Goal: Information Seeking & Learning: Learn about a topic

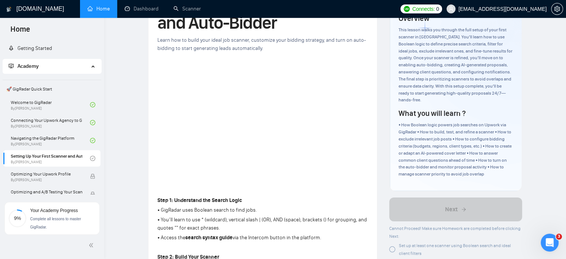
scroll to position [193, 0]
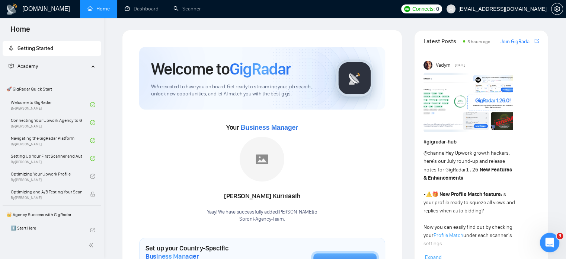
click at [550, 245] on icon "Open Intercom Messenger" at bounding box center [549, 241] width 12 height 12
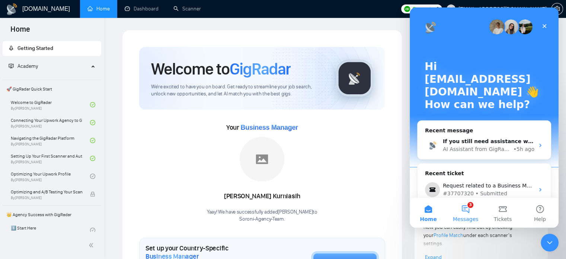
click at [464, 209] on button "3 Messages" at bounding box center [465, 213] width 37 height 30
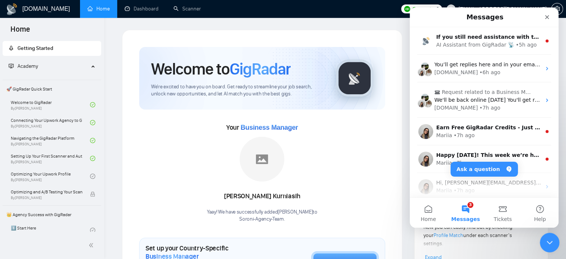
click at [548, 243] on icon "Close Intercom Messenger" at bounding box center [549, 241] width 9 height 9
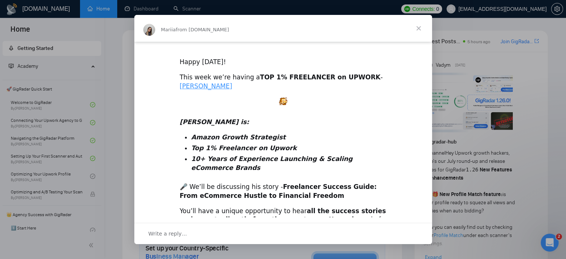
scroll to position [241, 0]
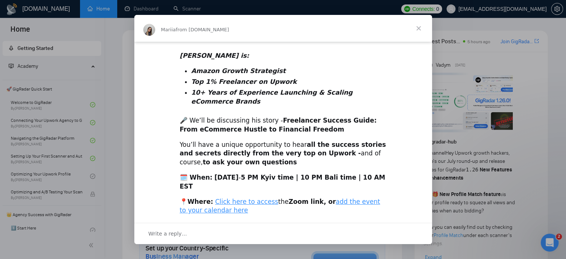
click at [418, 28] on span "Close" at bounding box center [419, 28] width 27 height 27
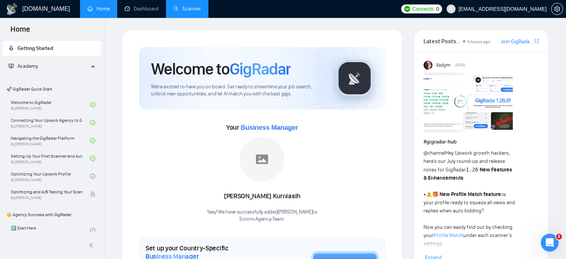
click at [187, 9] on link "Scanner" at bounding box center [188, 9] width 28 height 6
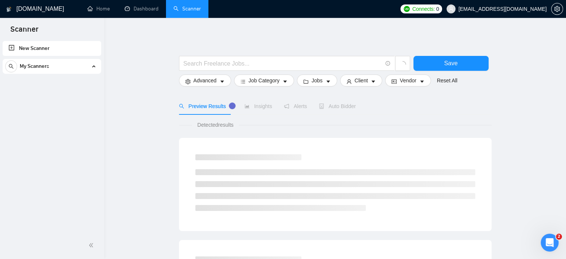
click at [50, 44] on link "New Scanner" at bounding box center [52, 48] width 87 height 15
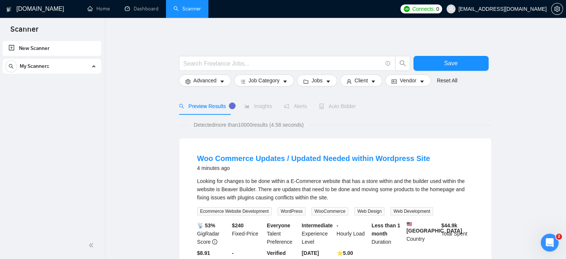
click at [92, 67] on div "My Scanners" at bounding box center [51, 66] width 93 height 15
click at [184, 65] on input "text" at bounding box center [283, 63] width 199 height 9
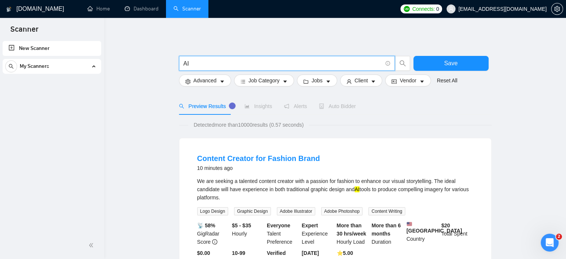
type input "A"
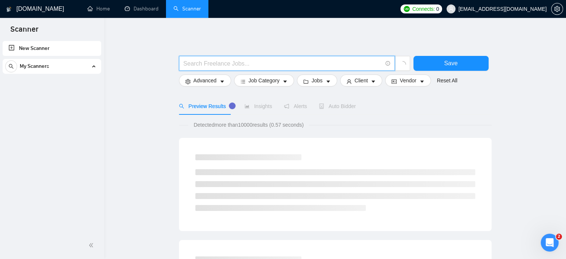
type input "{"
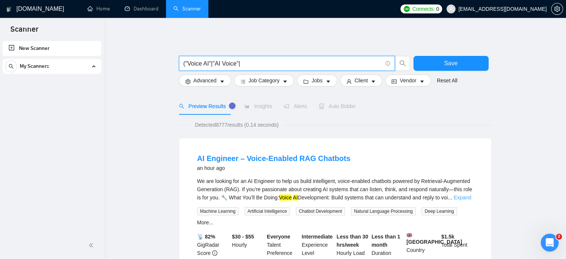
click at [463, 198] on link "Expand" at bounding box center [463, 197] width 18 height 6
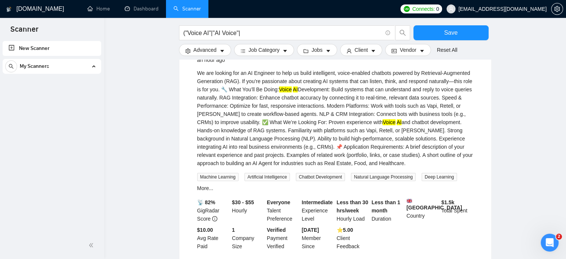
scroll to position [108, 0]
click at [415, 51] on button "Vendor" at bounding box center [407, 50] width 45 height 12
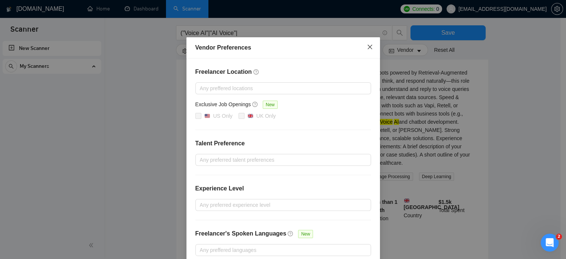
click at [367, 46] on icon "close" at bounding box center [370, 47] width 6 height 6
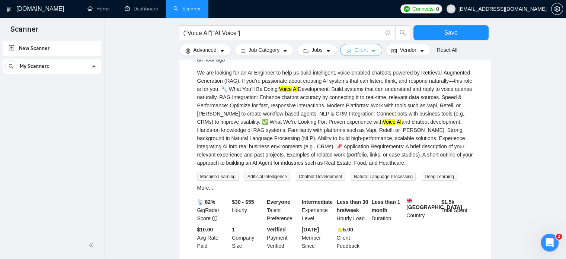
click at [366, 50] on button "Client" at bounding box center [361, 50] width 42 height 12
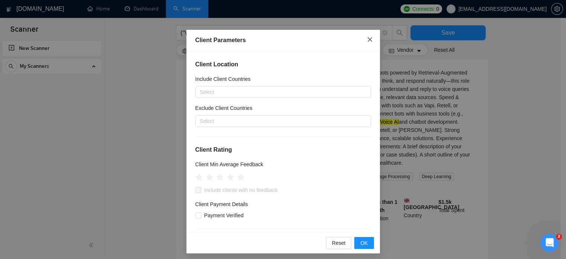
click at [369, 36] on span "Close" at bounding box center [370, 40] width 20 height 20
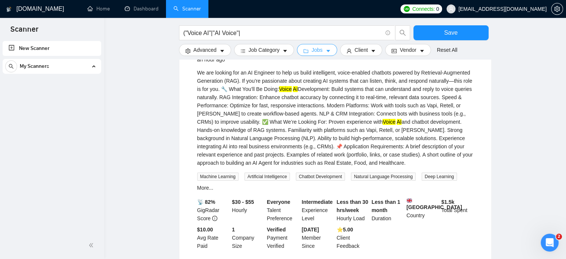
click at [312, 47] on span "Jobs" at bounding box center [317, 50] width 11 height 8
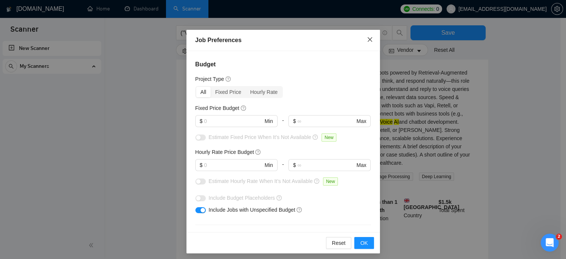
click at [369, 41] on icon "close" at bounding box center [370, 39] width 6 height 6
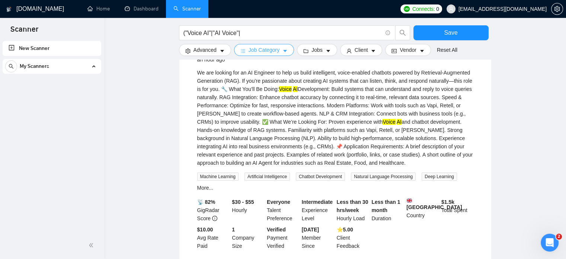
click at [283, 49] on icon "caret-down" at bounding box center [285, 50] width 5 height 5
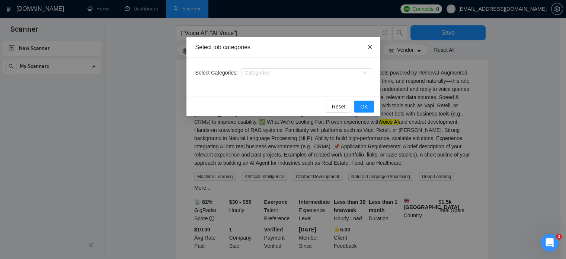
click at [373, 47] on span "Close" at bounding box center [370, 47] width 20 height 20
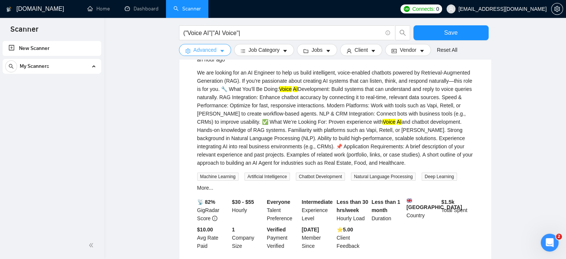
click at [220, 49] on icon "caret-down" at bounding box center [222, 50] width 5 height 5
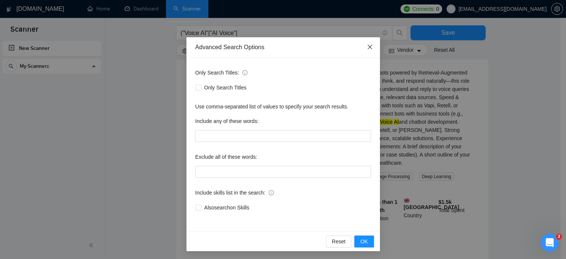
click at [367, 46] on icon "close" at bounding box center [370, 47] width 6 height 6
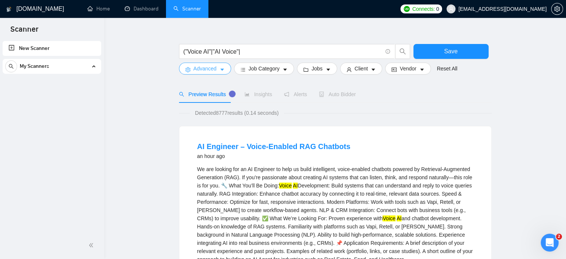
scroll to position [0, 0]
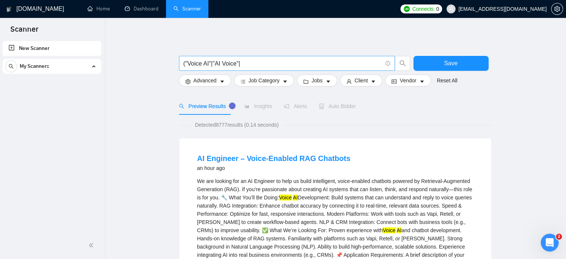
click at [247, 65] on input "("Voice AI"|"AI Voice"|" at bounding box center [283, 63] width 199 height 9
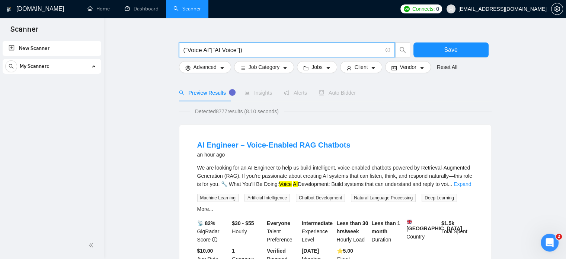
scroll to position [14, 0]
type input "("Voice AI"|"AI Voice"|)"
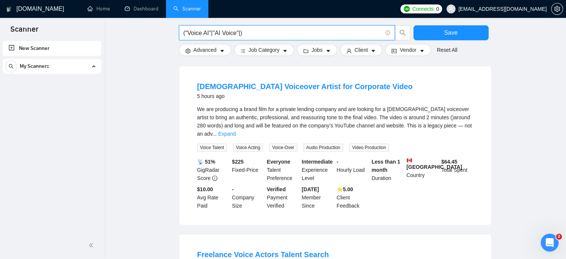
scroll to position [244, 0]
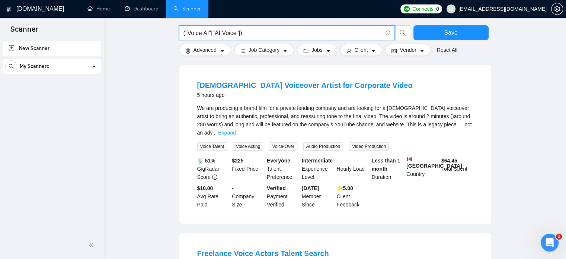
click at [236, 131] on link "Expand" at bounding box center [227, 133] width 18 height 6
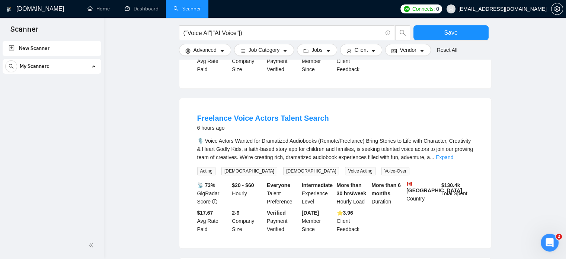
scroll to position [462, 0]
click at [454, 159] on link "Expand" at bounding box center [445, 156] width 18 height 6
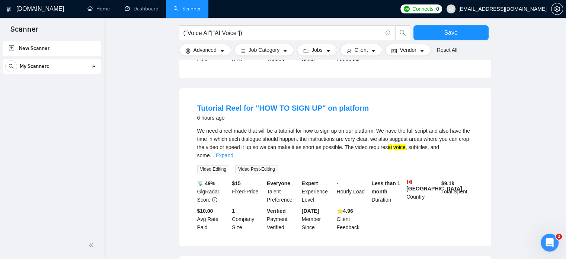
scroll to position [788, 0]
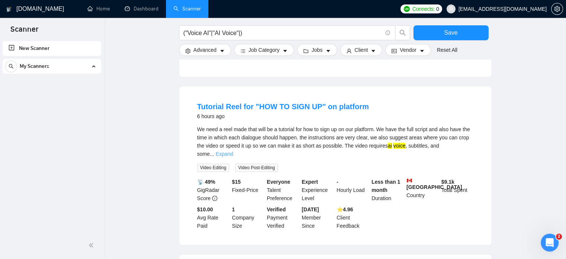
click at [233, 151] on link "Expand" at bounding box center [225, 154] width 18 height 6
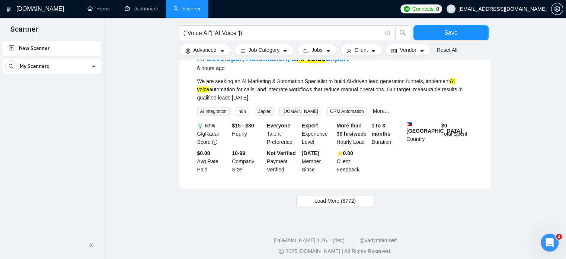
scroll to position [1022, 0]
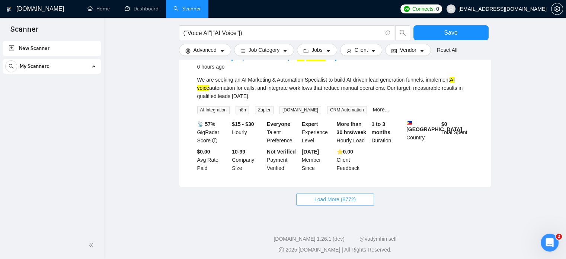
click at [328, 195] on span "Load More (8772)" at bounding box center [335, 199] width 41 height 8
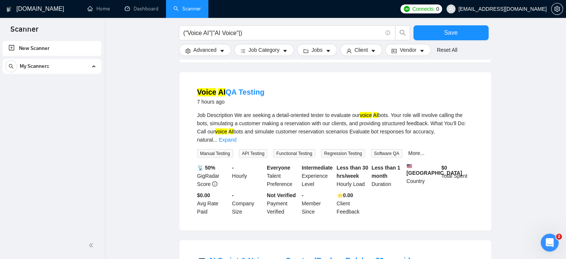
scroll to position [1309, 0]
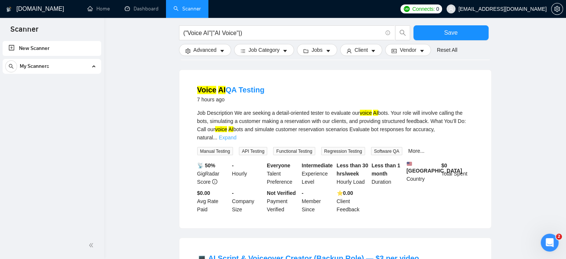
click at [237, 134] on link "Expand" at bounding box center [228, 137] width 18 height 6
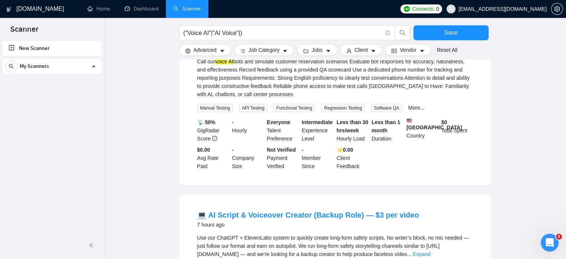
scroll to position [1333, 0]
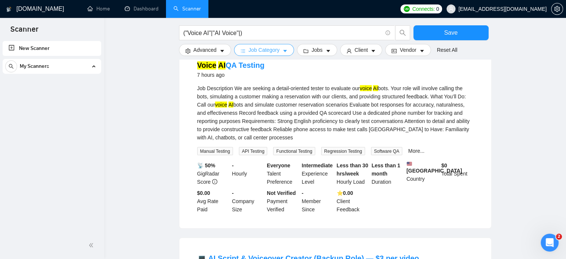
click at [275, 49] on span "Job Category" at bounding box center [264, 50] width 31 height 8
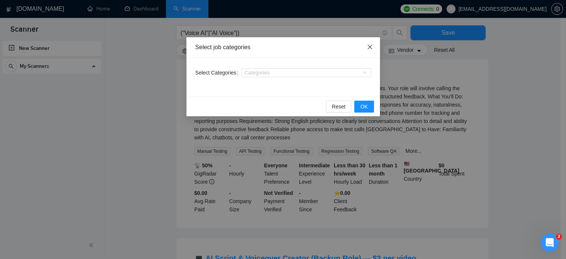
click at [371, 48] on icon "close" at bounding box center [370, 47] width 6 height 6
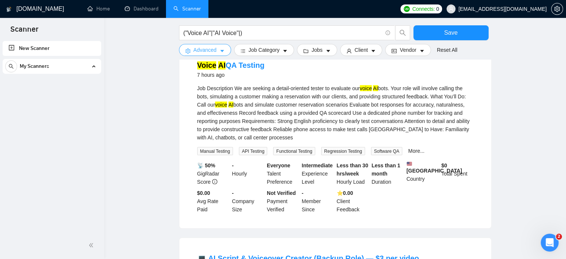
click at [219, 49] on button "Advanced" at bounding box center [205, 50] width 52 height 12
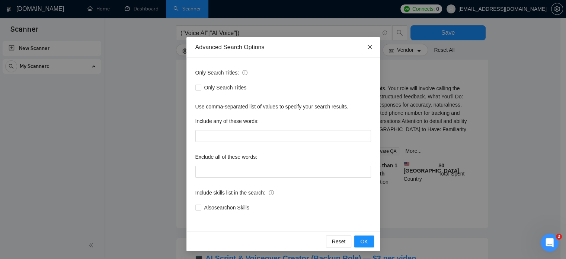
click at [368, 45] on icon "close" at bounding box center [370, 47] width 6 height 6
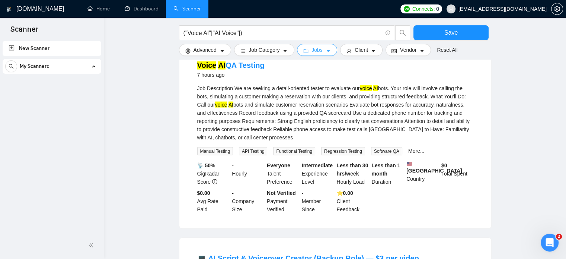
click at [312, 48] on span "Jobs" at bounding box center [317, 50] width 11 height 8
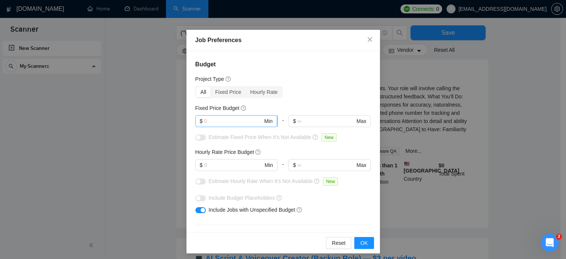
click at [242, 120] on input "text" at bounding box center [233, 121] width 59 height 8
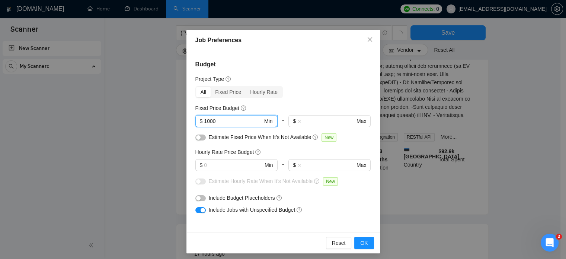
scroll to position [764, 0]
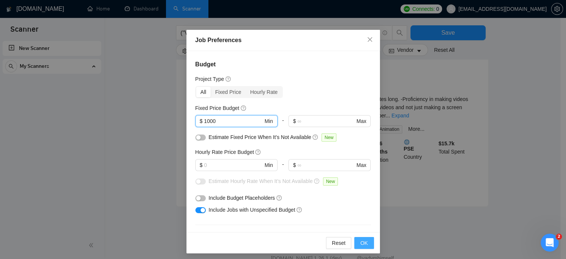
type input "1000"
click at [362, 245] on span "OK" at bounding box center [364, 243] width 7 height 8
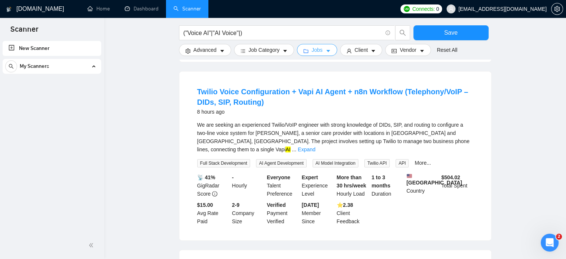
scroll to position [244, 0]
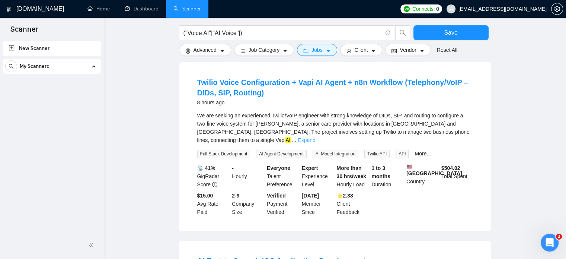
click at [315, 137] on link "Expand" at bounding box center [307, 140] width 18 height 6
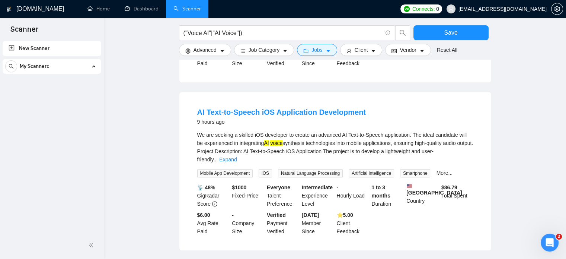
scroll to position [502, 0]
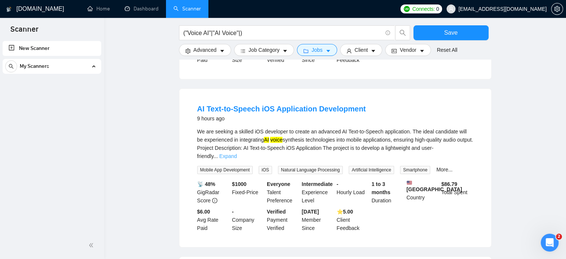
click at [237, 153] on link "Expand" at bounding box center [228, 156] width 18 height 6
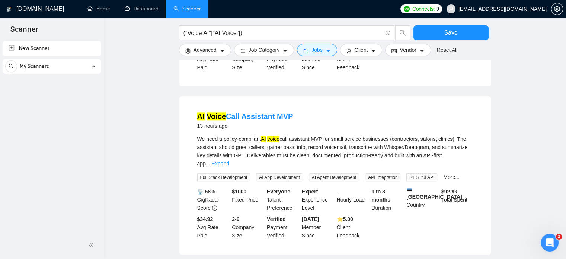
scroll to position [754, 0]
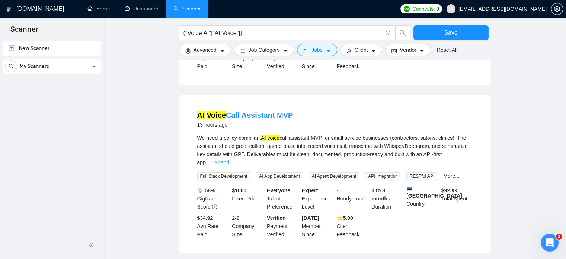
click at [229, 159] on link "Expand" at bounding box center [221, 162] width 18 height 6
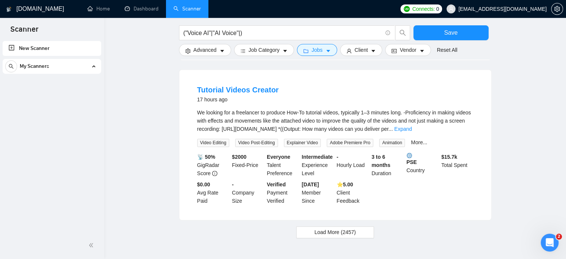
scroll to position [1096, 0]
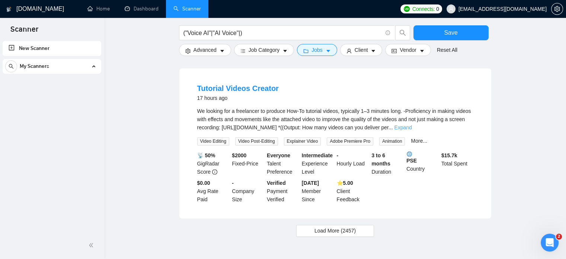
click at [412, 124] on link "Expand" at bounding box center [403, 127] width 18 height 6
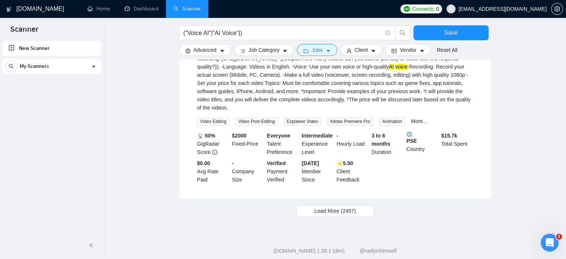
scroll to position [1166, 0]
click at [316, 206] on span "Load More (2457)" at bounding box center [335, 210] width 41 height 8
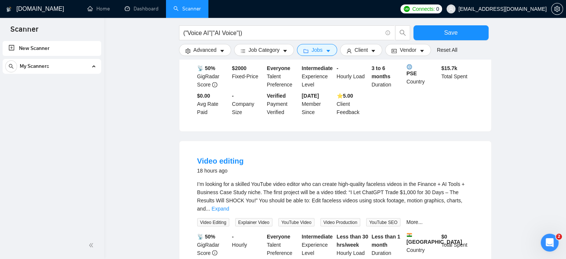
scroll to position [1279, 0]
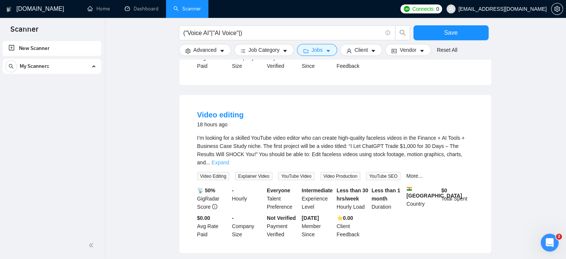
click at [229, 159] on link "Expand" at bounding box center [221, 162] width 18 height 6
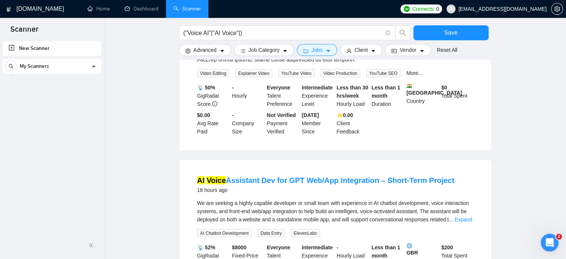
scroll to position [1480, 0]
click at [463, 216] on link "Expand" at bounding box center [464, 219] width 18 height 6
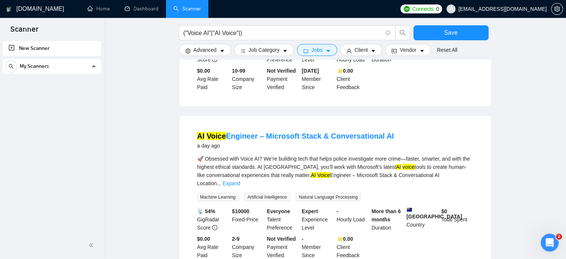
scroll to position [1899, 0]
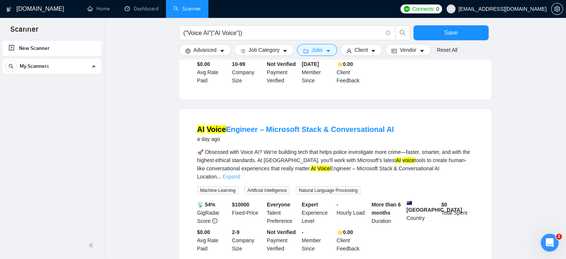
click at [240, 174] on link "Expand" at bounding box center [232, 177] width 18 height 6
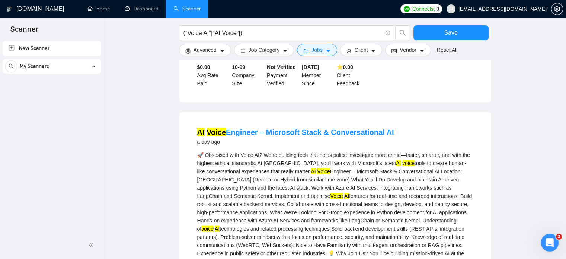
scroll to position [1893, 0]
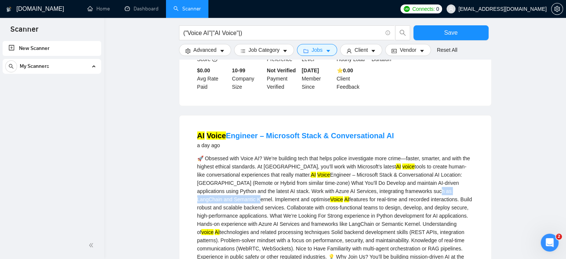
drag, startPoint x: 407, startPoint y: 160, endPoint x: 211, endPoint y: 168, distance: 196.1
click at [211, 168] on div "🚀 Obsessed with Voice AI? We’re building tech that helps police investigate mor…" at bounding box center [335, 215] width 276 height 123
copy div "LangChain and Semantic Kernel"
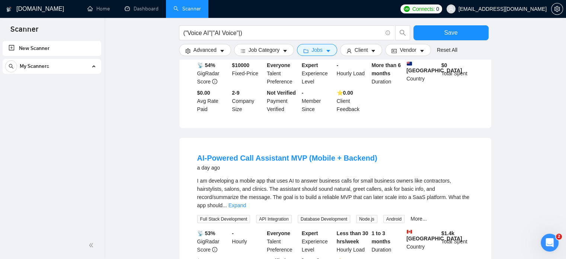
scroll to position [2132, 0]
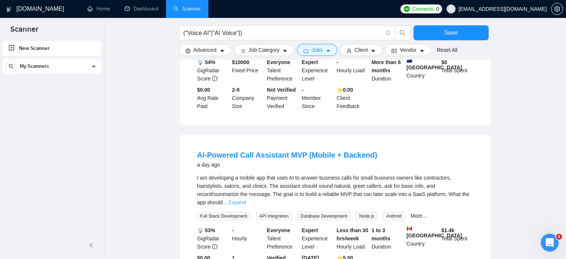
click at [246, 199] on link "Expand" at bounding box center [238, 202] width 18 height 6
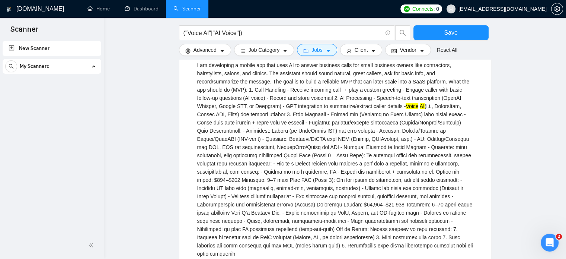
scroll to position [2244, 0]
drag, startPoint x: 396, startPoint y: 71, endPoint x: 220, endPoint y: 76, distance: 175.9
click at [220, 76] on div "I am developing a mobile app that uses AI to answer business calls for small bu…" at bounding box center [335, 159] width 276 height 197
copy div "OpenAI Whisper, Google STT, or Deepgram"
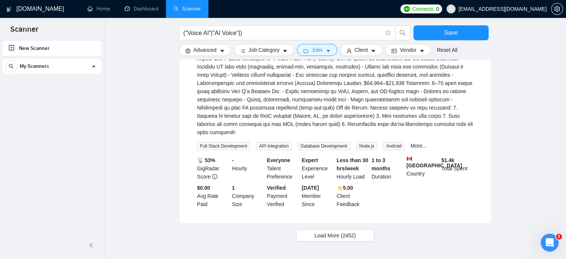
scroll to position [2371, 0]
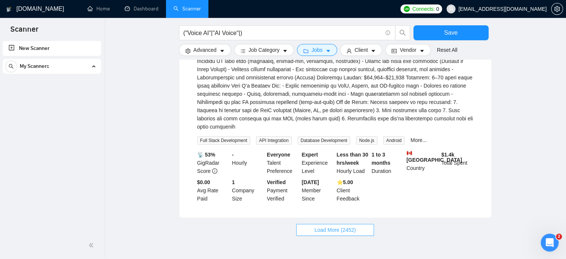
click at [332, 226] on span "Load More (2452)" at bounding box center [335, 230] width 41 height 8
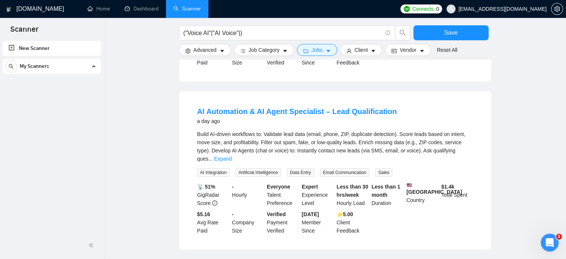
scroll to position [2513, 0]
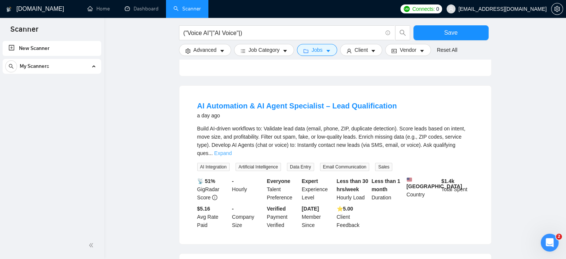
click at [232, 150] on link "Expand" at bounding box center [224, 153] width 18 height 6
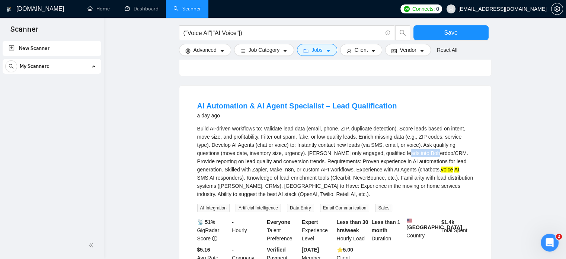
drag, startPoint x: 373, startPoint y: 118, endPoint x: 409, endPoint y: 117, distance: 35.4
click at [409, 124] on div "Build AI-driven workflows to: Validate lead data (email, phone, ZIP, duplicate …" at bounding box center [335, 161] width 276 height 74
copy div "Boberdoo/CRM"
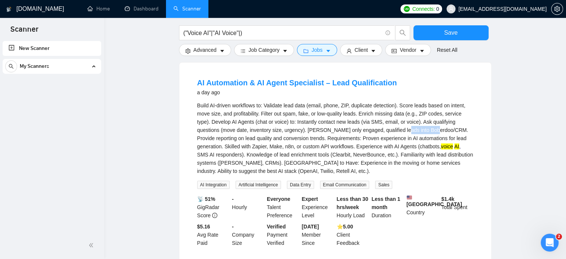
scroll to position [2536, 0]
drag, startPoint x: 283, startPoint y: 119, endPoint x: 343, endPoint y: 119, distance: 59.6
click at [343, 119] on div "Build AI-driven workflows to: Validate lead data (email, phone, ZIP, duplicate …" at bounding box center [335, 138] width 276 height 74
copy div "Clearbit, NeverBounce, etc"
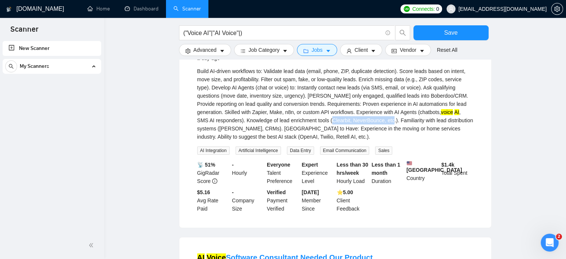
scroll to position [2571, 0]
drag, startPoint x: 450, startPoint y: 94, endPoint x: 242, endPoint y: 101, distance: 207.6
click at [242, 101] on div "Build AI-driven workflows to: Validate lead data (email, phone, ZIP, duplicate …" at bounding box center [335, 104] width 276 height 74
copy div "OpenAI, Twilio, Retell AI, etc."
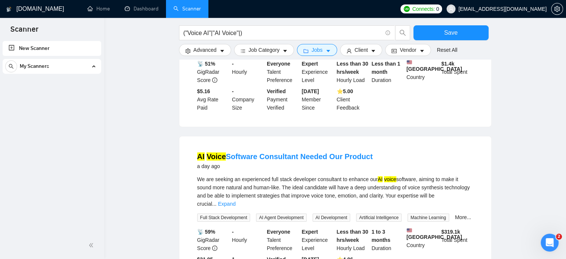
scroll to position [2676, 0]
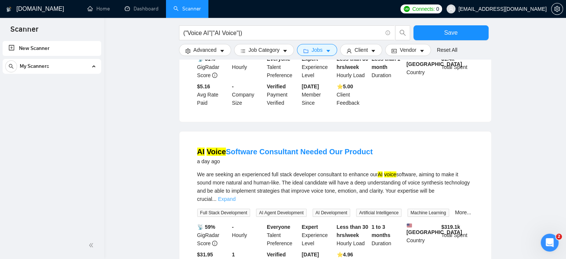
click at [236, 196] on link "Expand" at bounding box center [227, 199] width 18 height 6
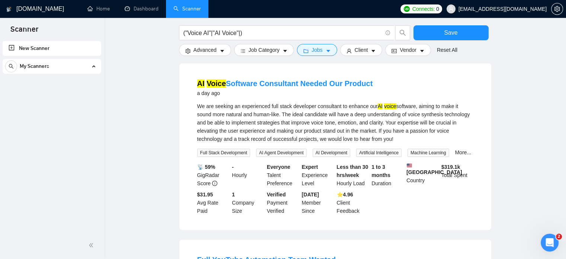
scroll to position [2748, 0]
